Goal: Check status: Check status

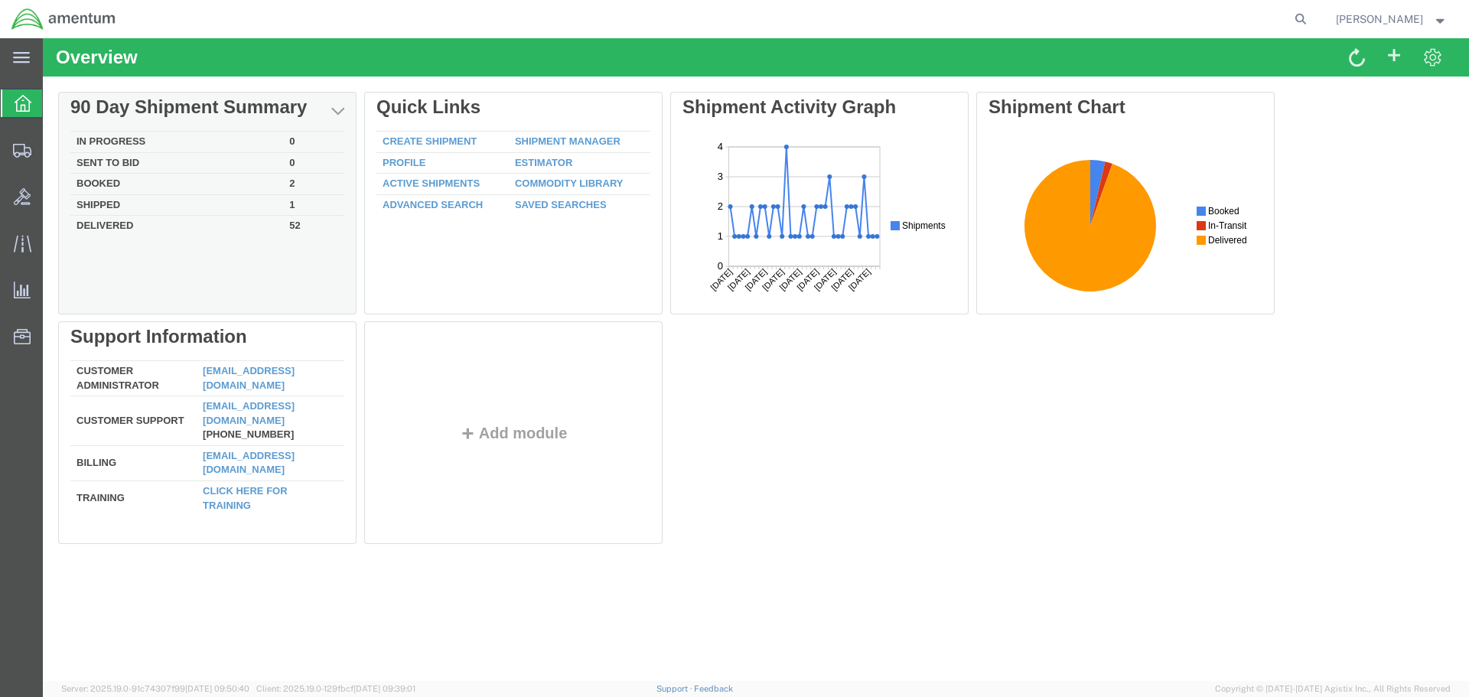
click at [127, 229] on td "Delivered" at bounding box center [176, 225] width 213 height 18
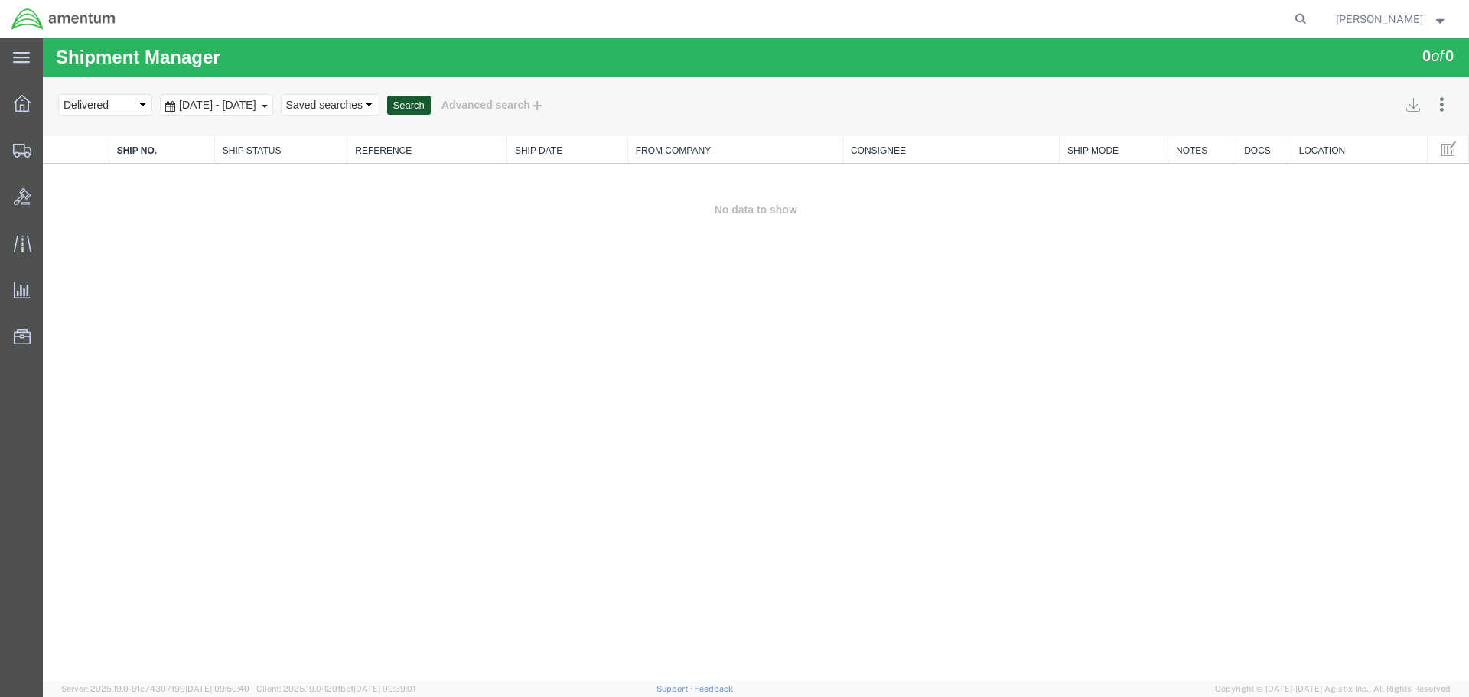
click at [431, 108] on button "Search" at bounding box center [409, 106] width 44 height 20
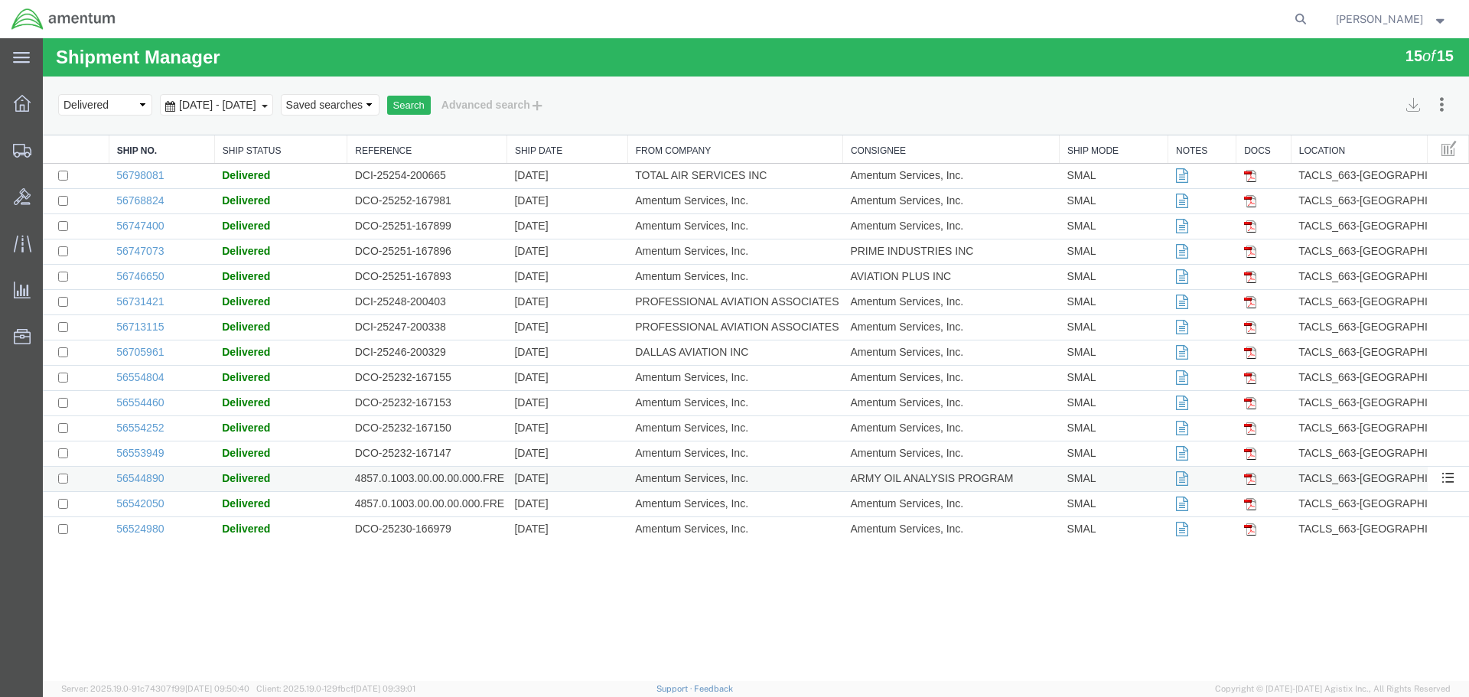
click at [667, 474] on td "Amentum Services, Inc." at bounding box center [735, 479] width 215 height 25
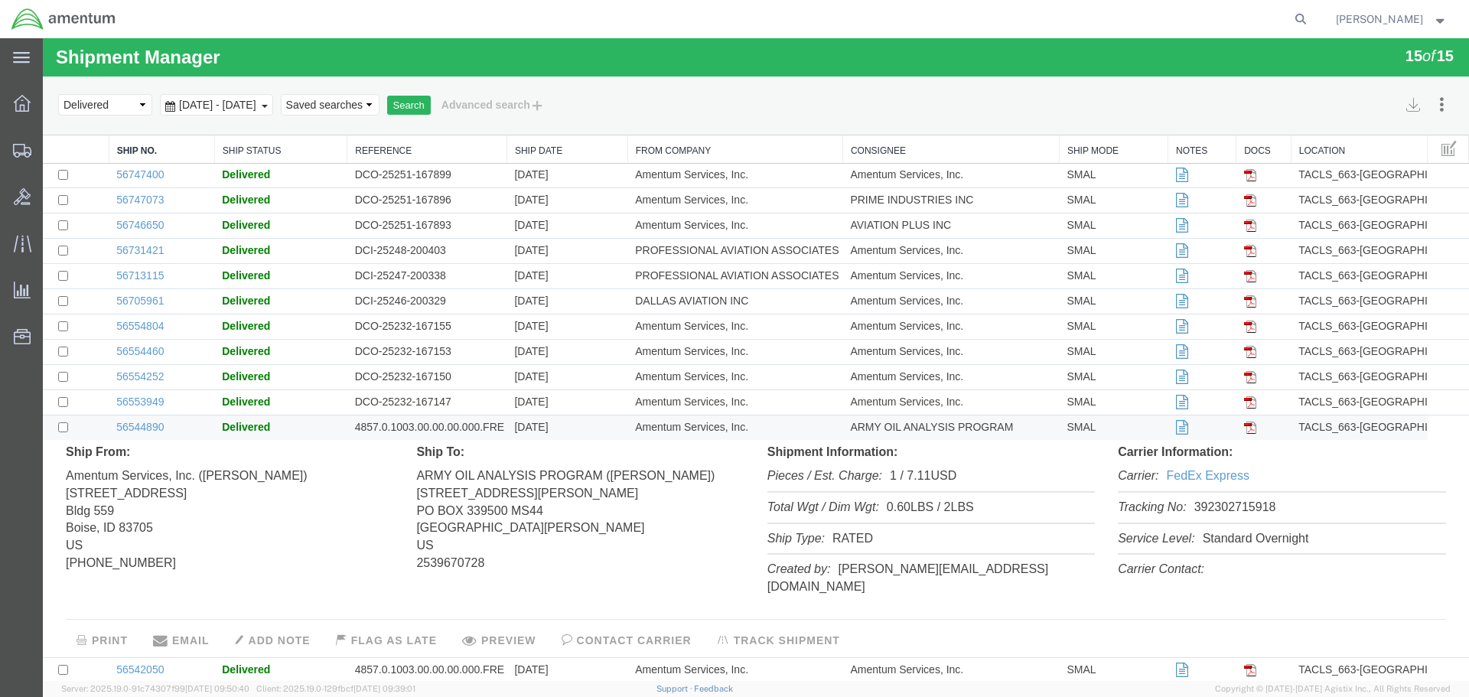
scroll to position [78, 0]
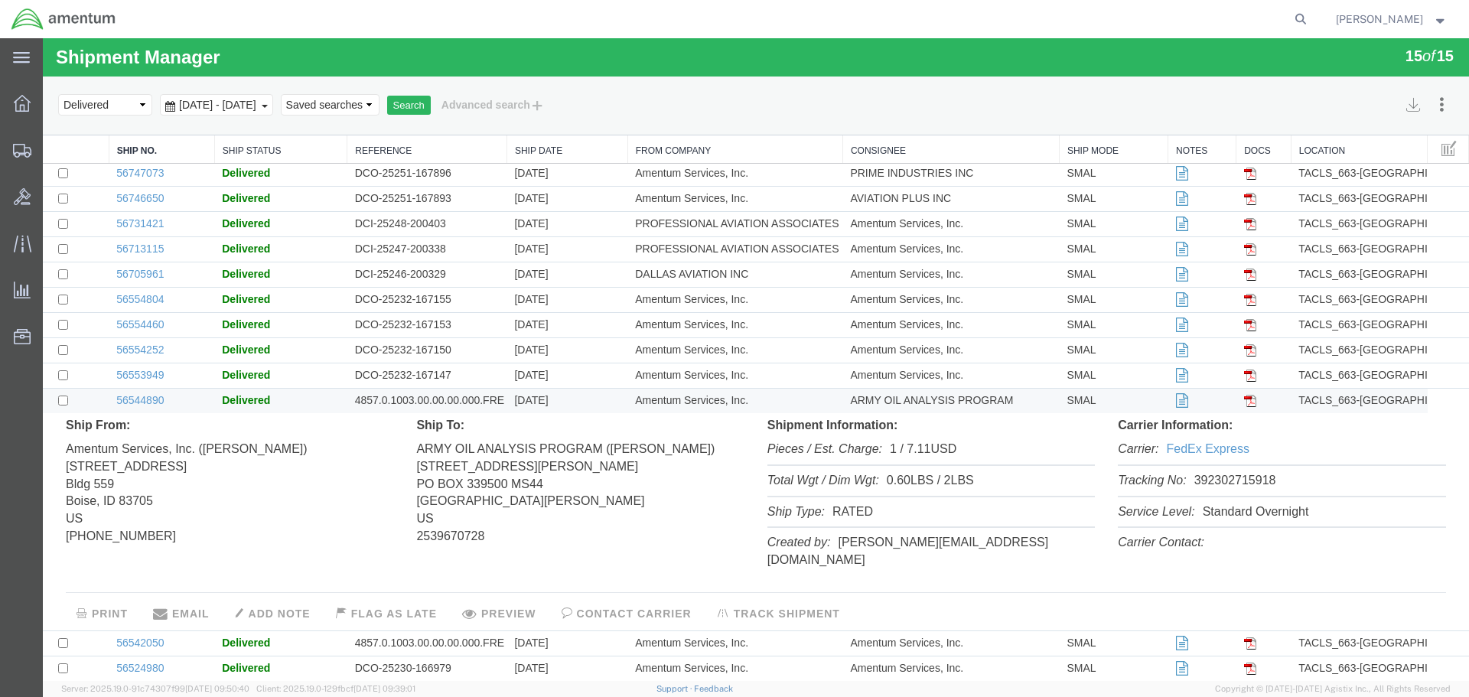
click at [268, 105] on b at bounding box center [265, 106] width 6 height 3
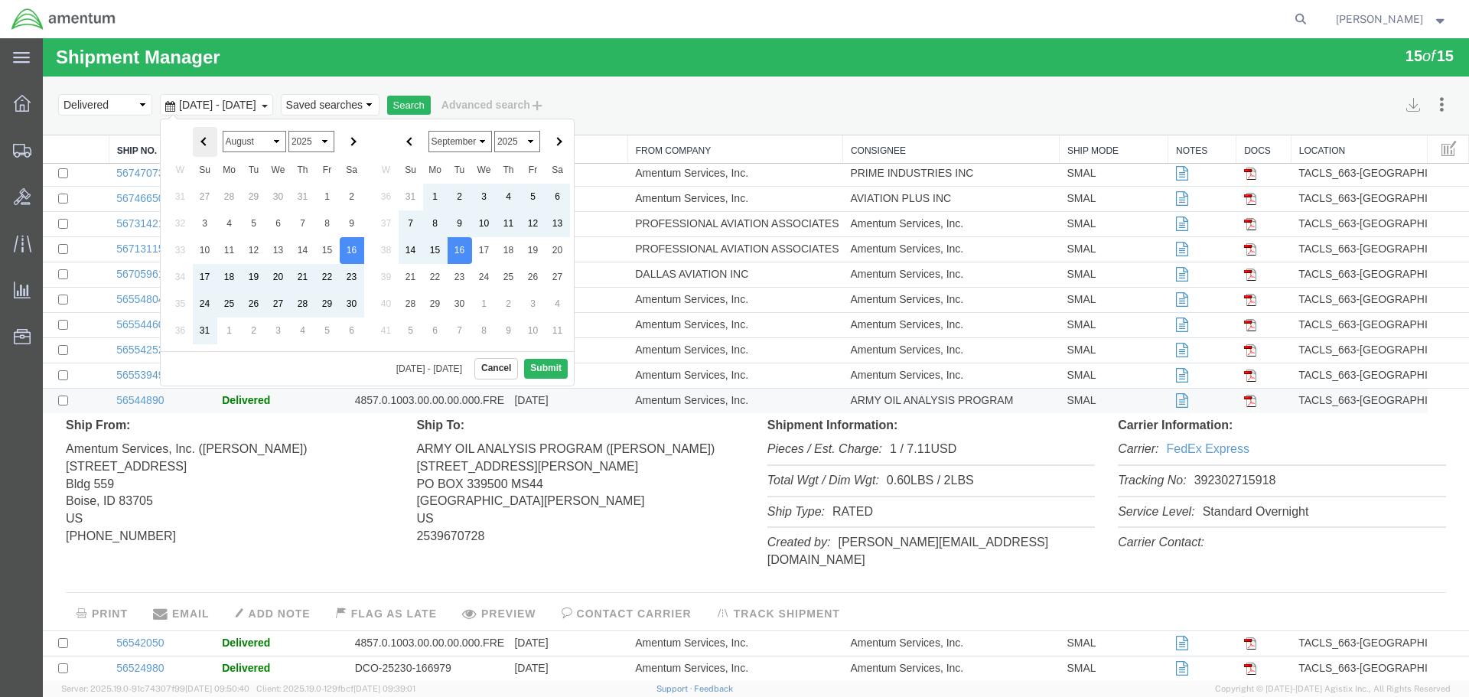
click at [196, 140] on th at bounding box center [205, 142] width 24 height 30
click at [197, 140] on th at bounding box center [205, 142] width 24 height 30
click at [404, 142] on th at bounding box center [411, 142] width 24 height 30
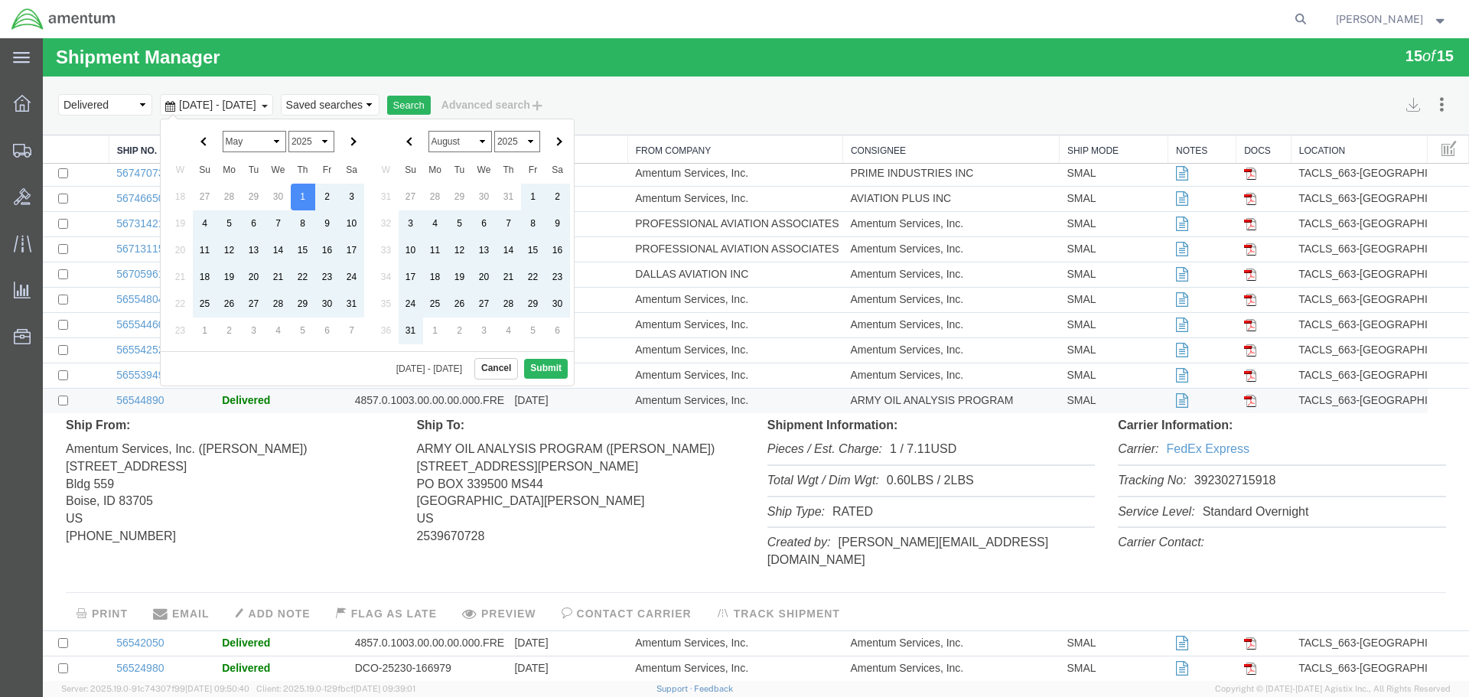
click at [404, 142] on th at bounding box center [411, 142] width 24 height 30
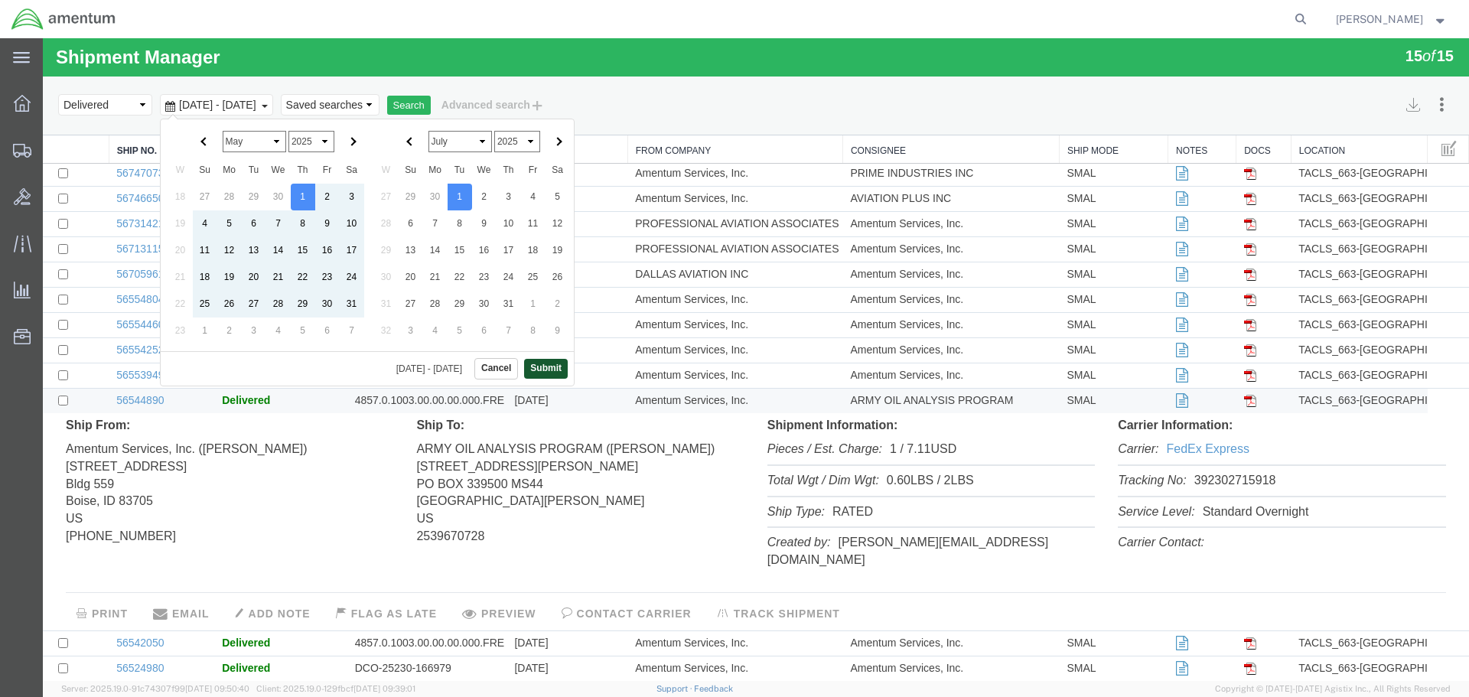
click at [550, 370] on button "Submit" at bounding box center [546, 368] width 44 height 19
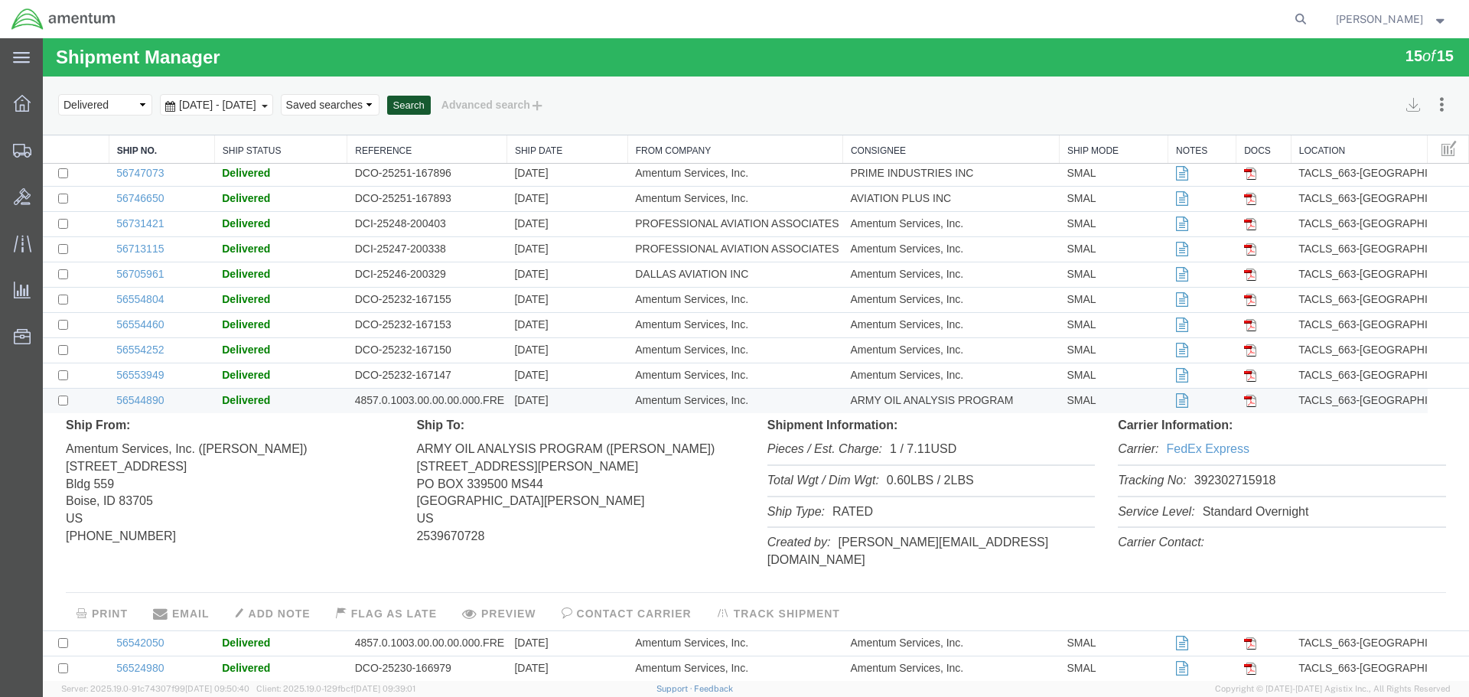
click at [431, 103] on button "Search" at bounding box center [409, 106] width 44 height 20
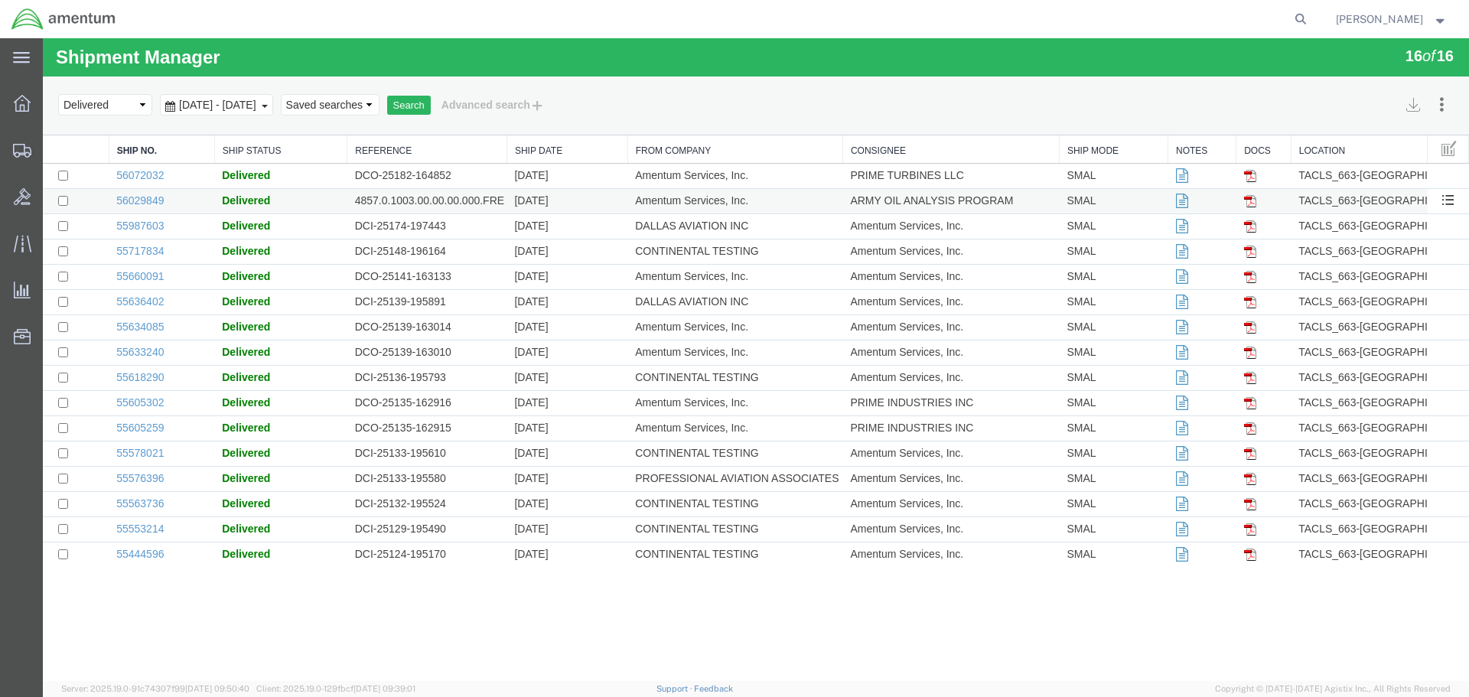
click at [726, 206] on td "Amentum Services, Inc." at bounding box center [735, 201] width 215 height 25
